Goal: Navigation & Orientation: Find specific page/section

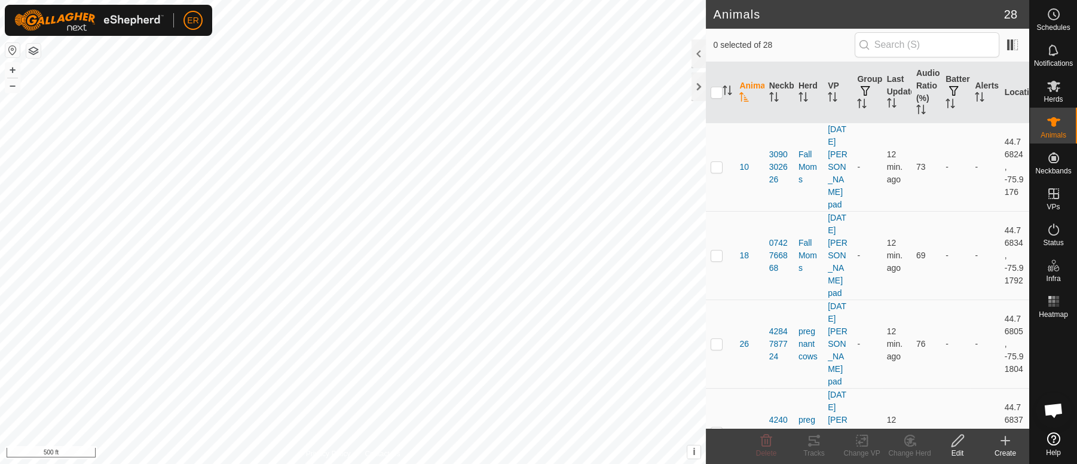
scroll to position [9955, 0]
click at [0, 0] on html "ER Schedules Notifications Herds Animals Neckbands VPs Status Infra Heatmap Hel…" at bounding box center [538, 232] width 1077 height 464
click at [41, 158] on div "Animals 28 0 selected of 28 Animal Neckband Herd VP Groups Last Updated Audio R…" at bounding box center [514, 232] width 1029 height 464
click at [11, 87] on button "–" at bounding box center [12, 85] width 14 height 14
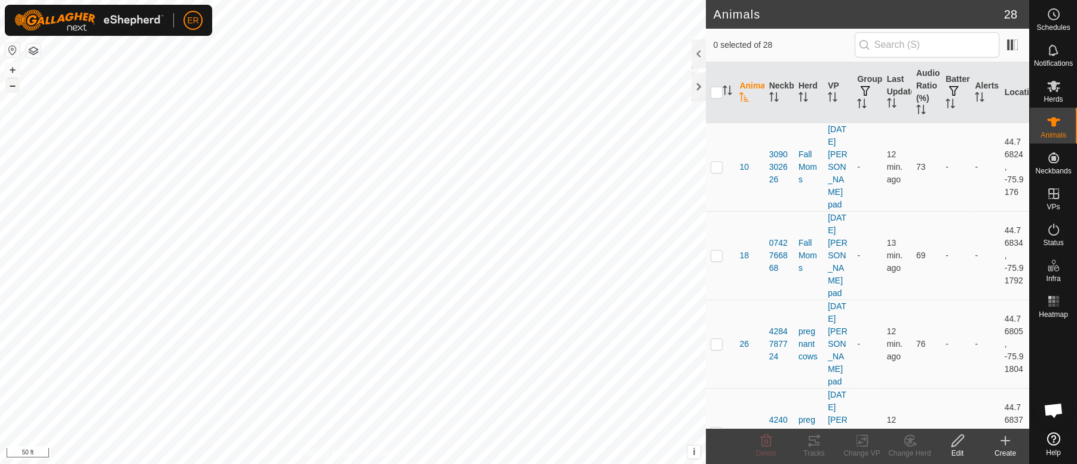
click at [12, 86] on button "–" at bounding box center [12, 85] width 14 height 14
click at [5, 68] on button "+" at bounding box center [12, 70] width 14 height 14
click at [6, 68] on button "+" at bounding box center [12, 70] width 14 height 14
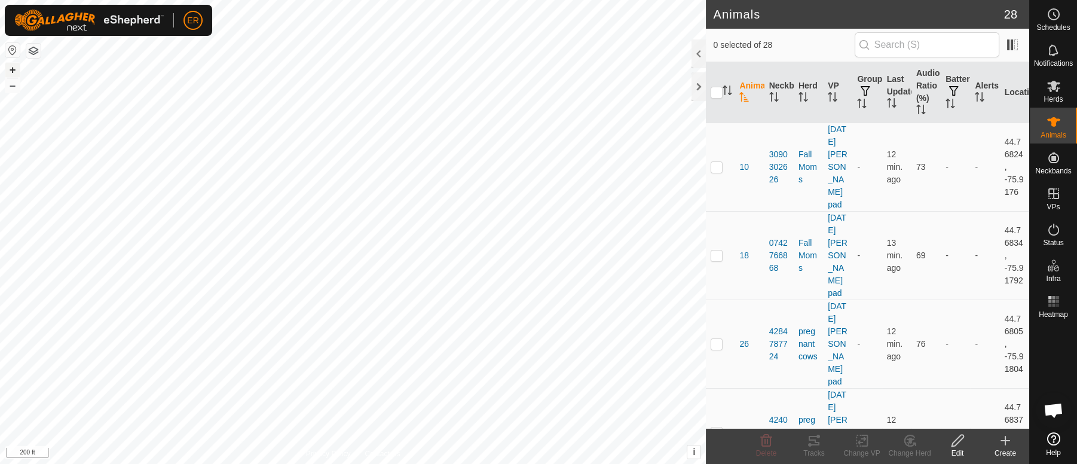
click at [6, 68] on button "+" at bounding box center [12, 70] width 14 height 14
